Goal: Task Accomplishment & Management: Manage account settings

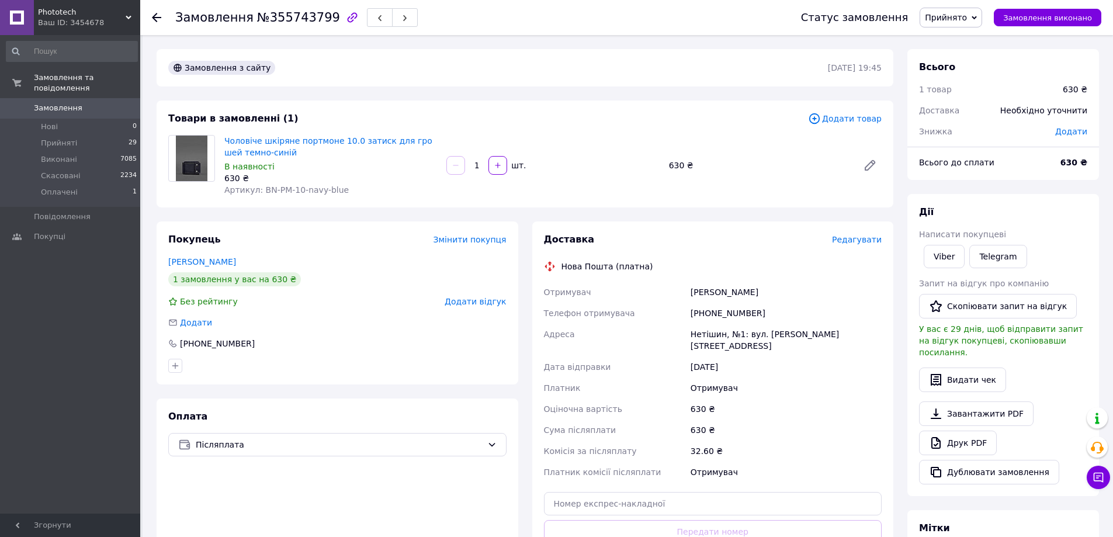
scroll to position [117, 0]
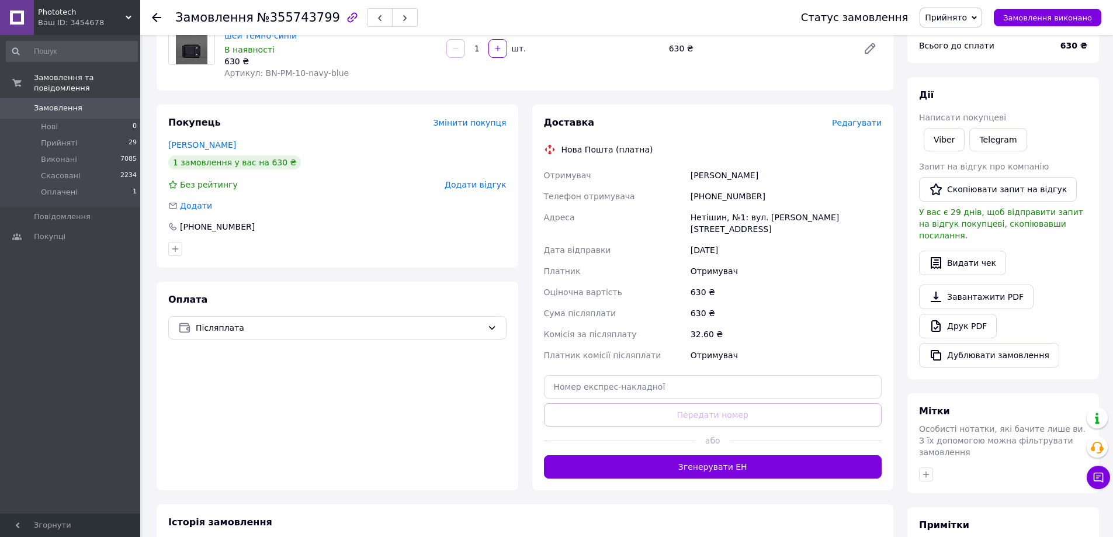
click at [155, 16] on use at bounding box center [156, 17] width 9 height 9
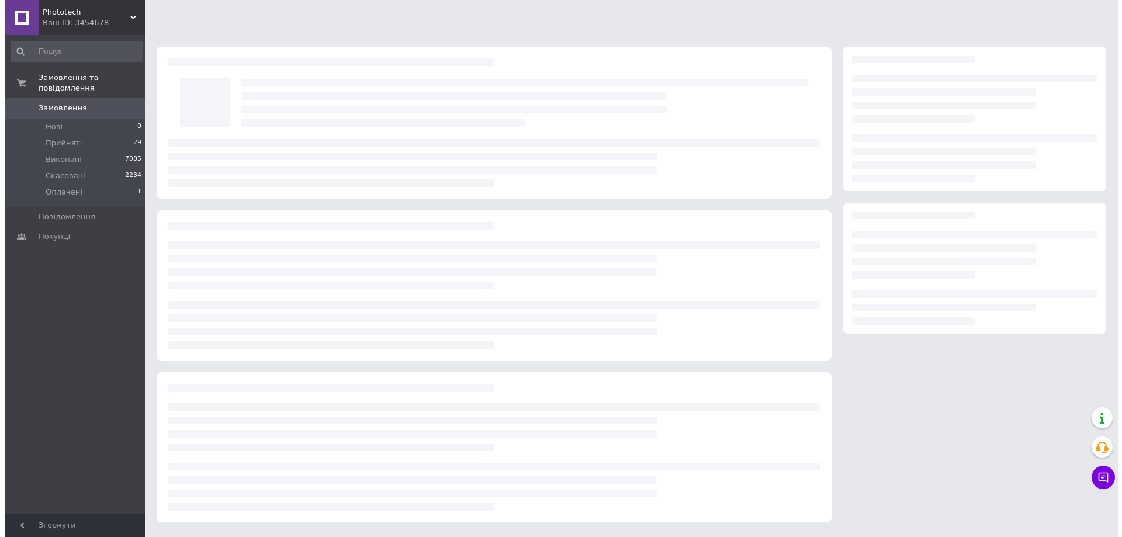
scroll to position [0, 0]
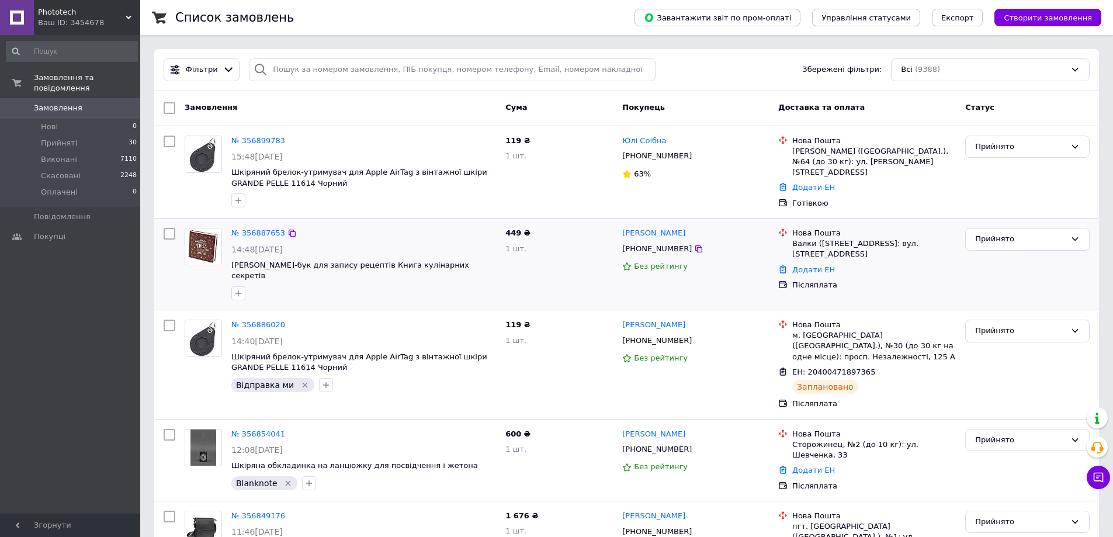
click at [441, 244] on div "14:48[DATE]" at bounding box center [363, 250] width 265 height 12
click at [428, 241] on div "№ 356887653 14:48[DATE] [PERSON_NAME]-бук для запису рецептів Книга кулінарних …" at bounding box center [364, 264] width 274 height 82
click at [428, 241] on div "№ 356887653 14:48, 12.08.2025 Кук-бук для запису рецептів Книга кулінарних секр…" at bounding box center [364, 264] width 274 height 82
click at [261, 229] on link "№ 356887653" at bounding box center [258, 232] width 54 height 9
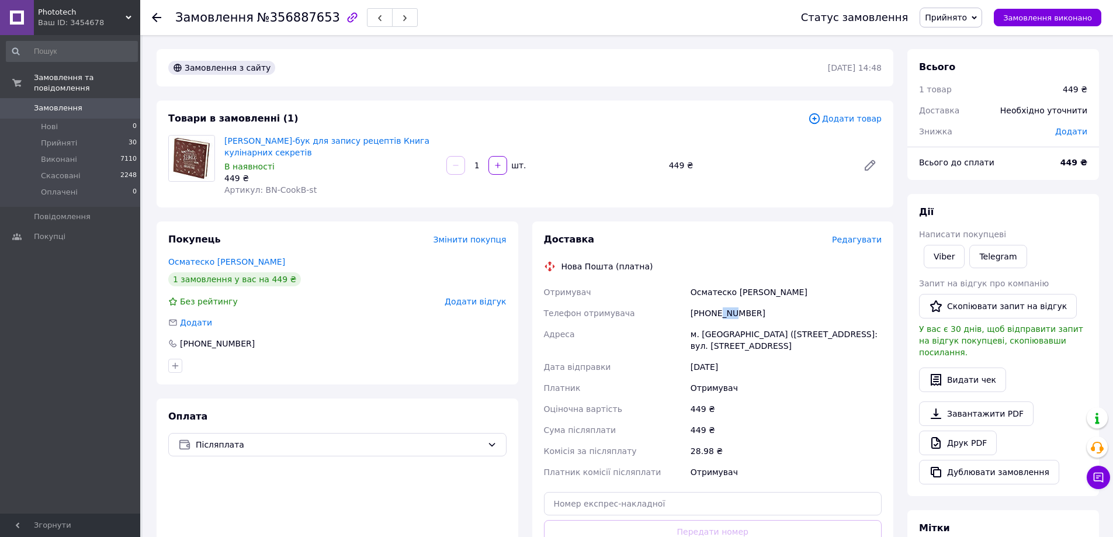
drag, startPoint x: 717, startPoint y: 300, endPoint x: 733, endPoint y: 301, distance: 16.4
click at [733, 303] on div "+380989424312" at bounding box center [786, 313] width 196 height 21
click at [155, 16] on icon at bounding box center [156, 17] width 9 height 9
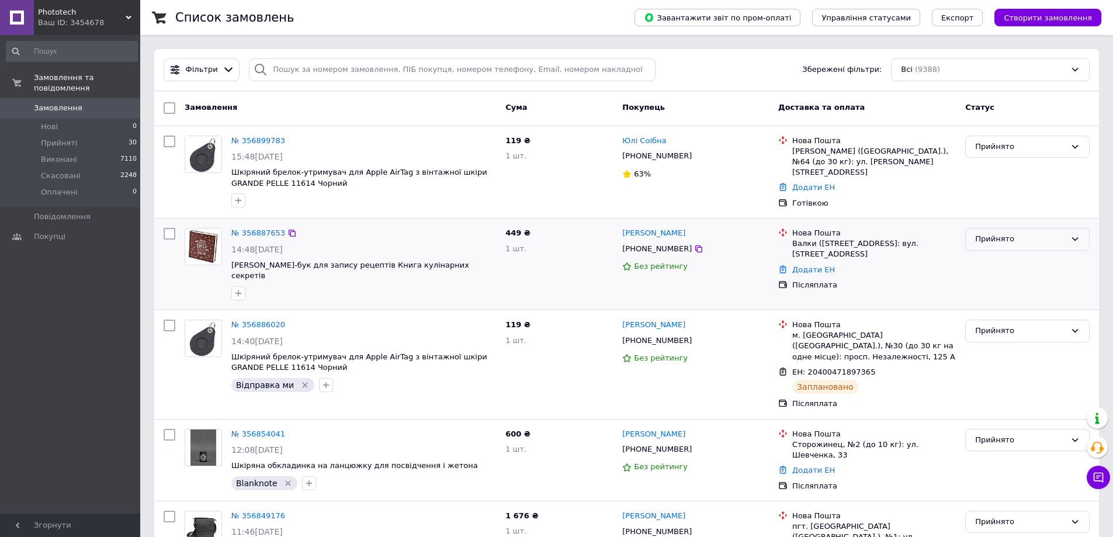
click at [1076, 236] on icon at bounding box center [1074, 238] width 9 height 9
click at [926, 280] on div "Післяплата" at bounding box center [874, 285] width 164 height 11
click at [168, 230] on input "checkbox" at bounding box center [170, 234] width 12 height 12
click at [170, 231] on input "checkbox" at bounding box center [170, 234] width 12 height 12
checkbox input "false"
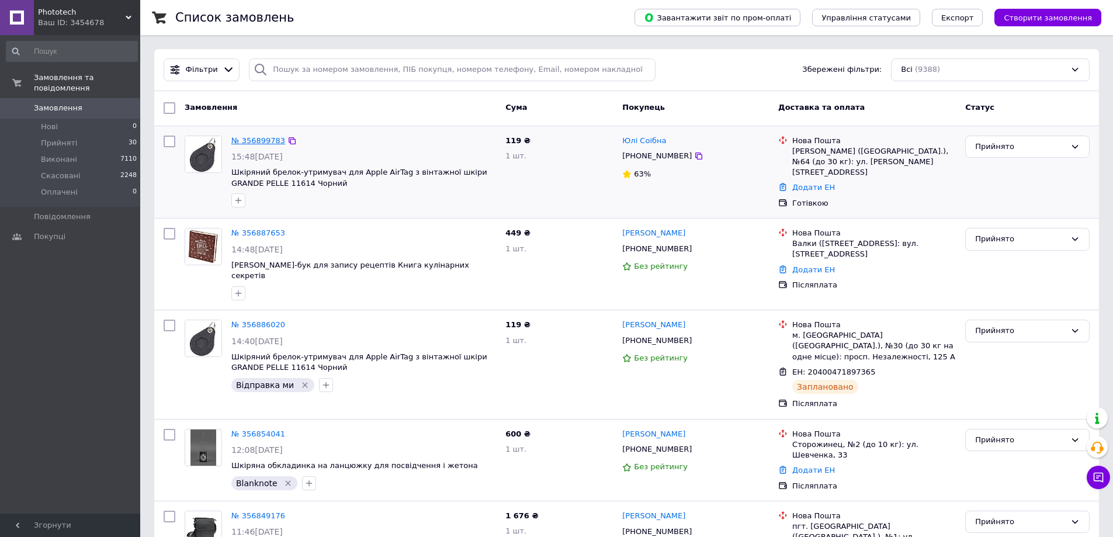
click at [266, 139] on link "№ 356899783" at bounding box center [258, 140] width 54 height 9
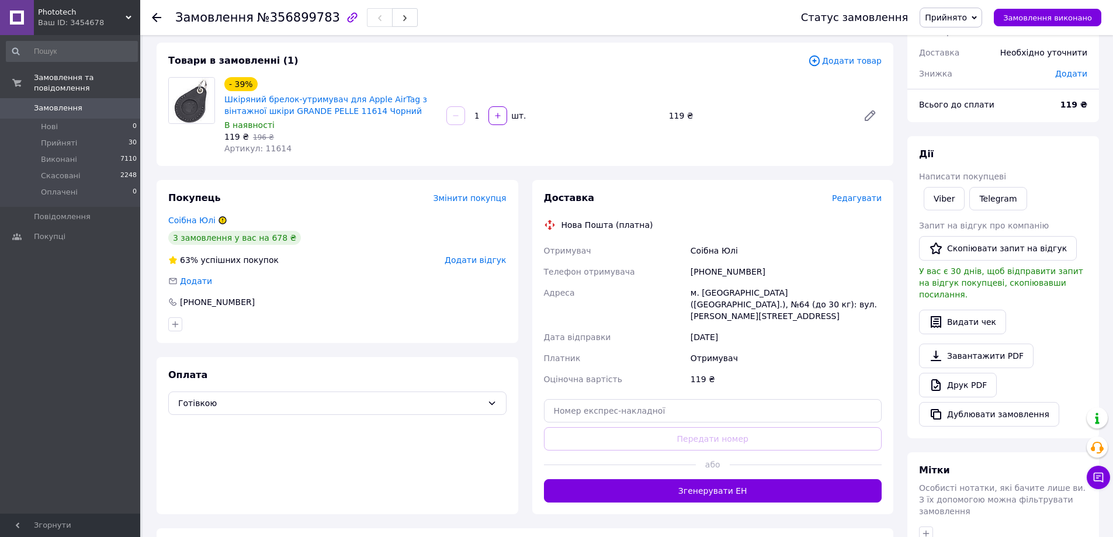
scroll to position [58, 0]
drag, startPoint x: 717, startPoint y: 269, endPoint x: 731, endPoint y: 269, distance: 14.0
click at [731, 269] on div "+380975733551" at bounding box center [786, 271] width 196 height 21
click at [708, 293] on div "м. Львів (Львівська обл.), №64 (до 30 кг): вул. Свєнціцького, 5" at bounding box center [786, 304] width 196 height 44
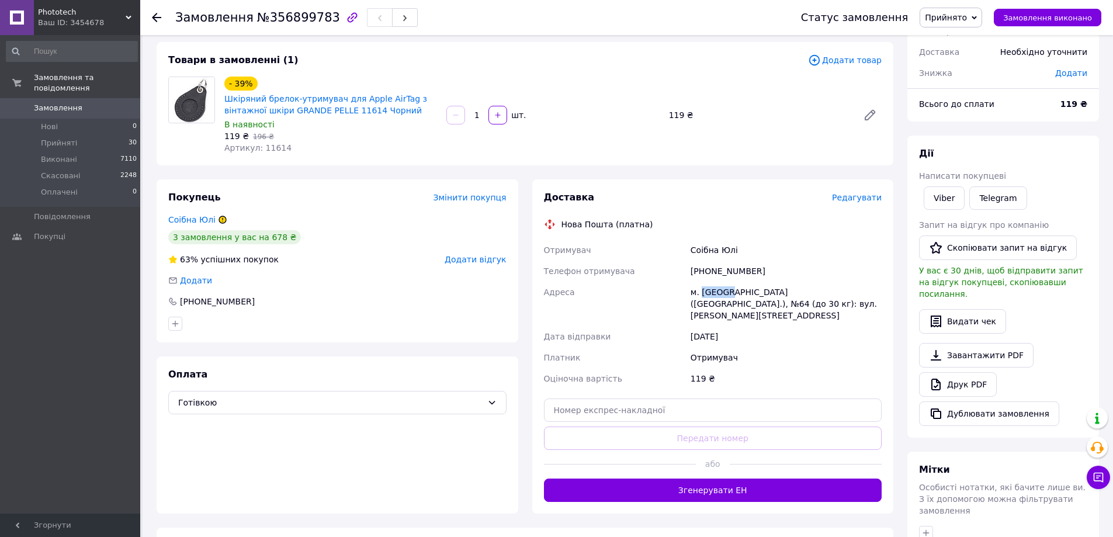
copy div "Львів"
